Goal: Information Seeking & Learning: Learn about a topic

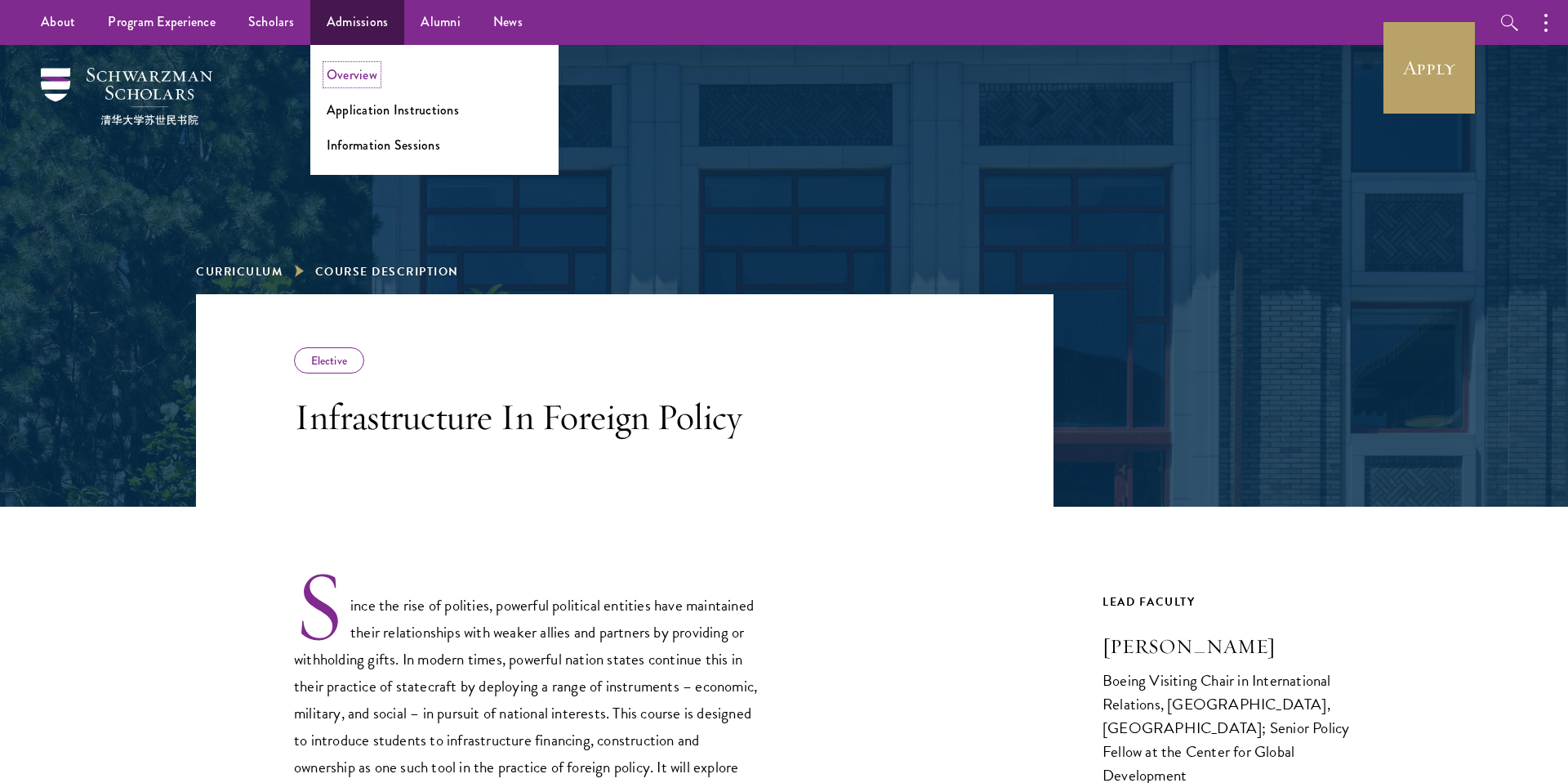
click at [362, 74] on link "Overview" at bounding box center [352, 75] width 51 height 19
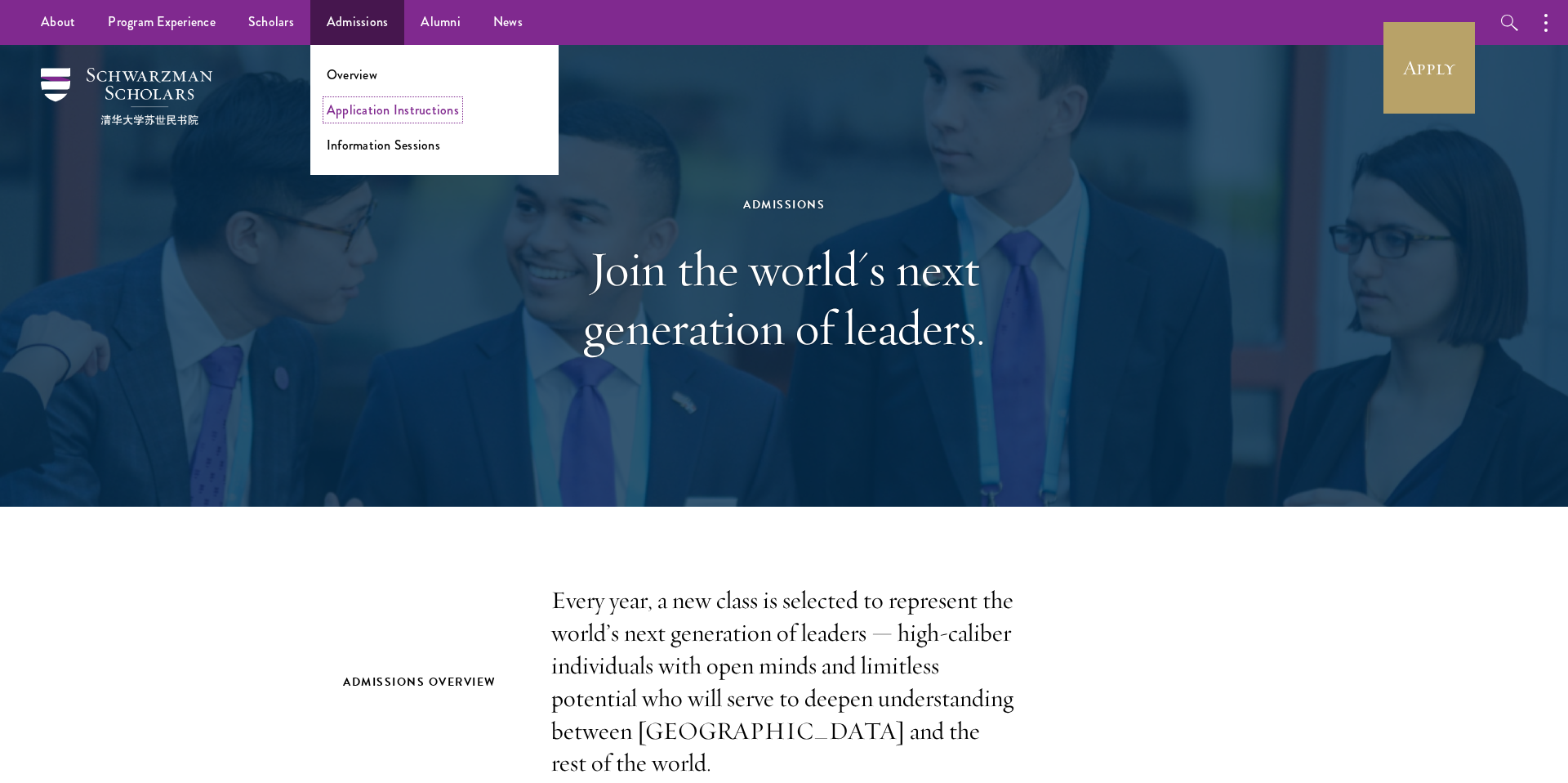
click at [391, 114] on link "Application Instructions" at bounding box center [393, 110] width 133 height 19
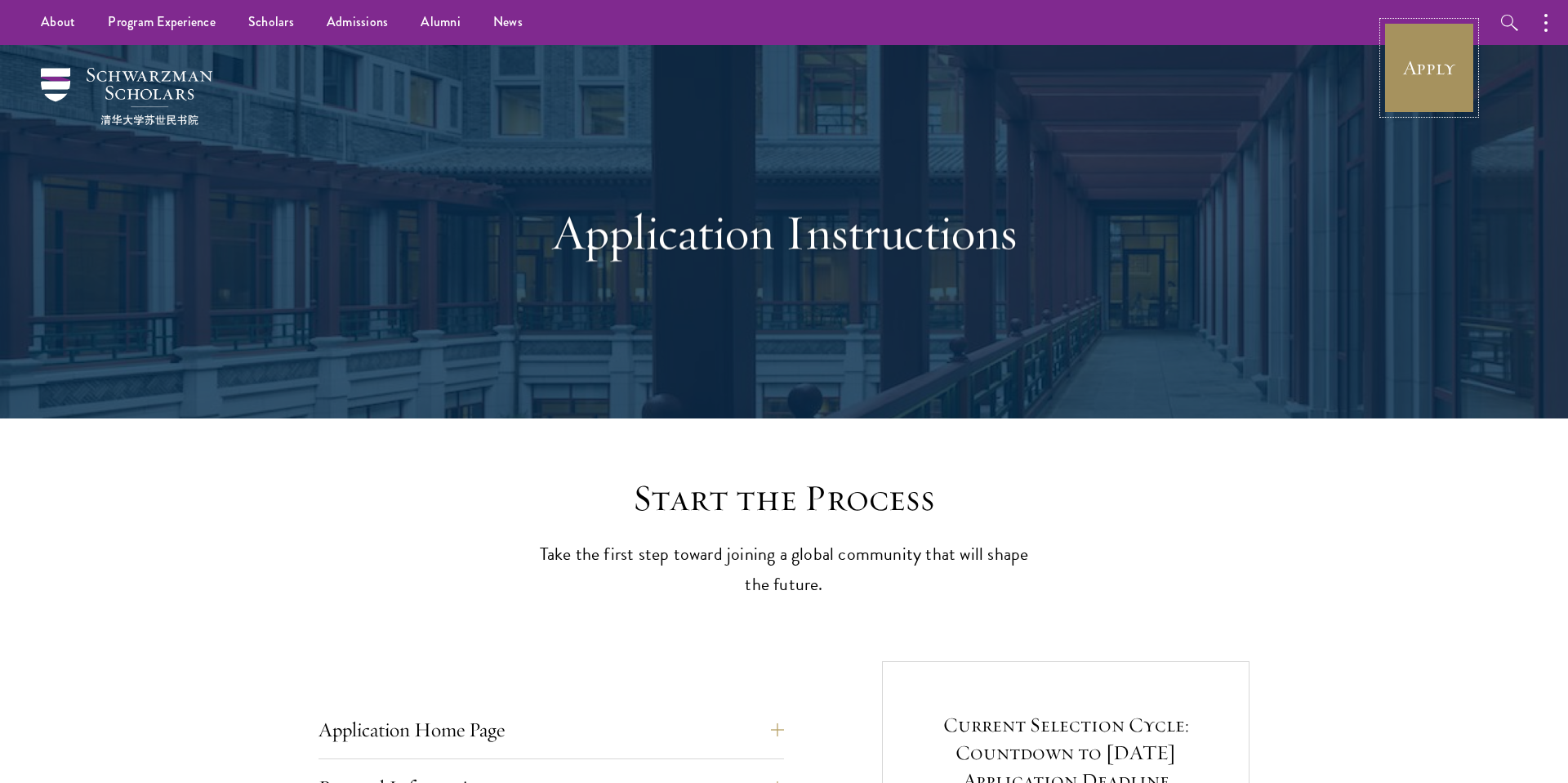
click at [1453, 47] on link "Apply" at bounding box center [1430, 68] width 92 height 92
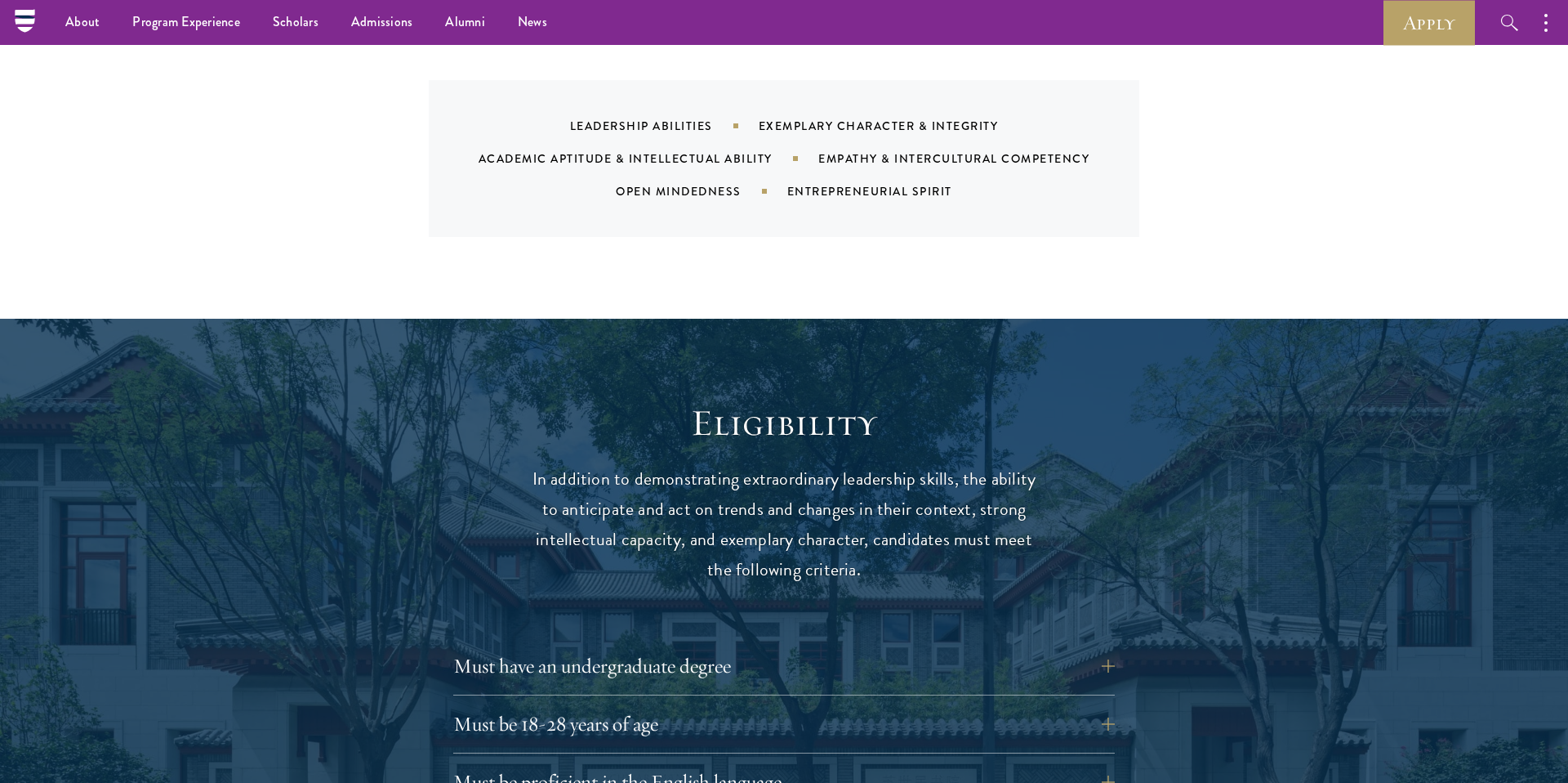
scroll to position [1780, 0]
